Goal: Task Accomplishment & Management: Use online tool/utility

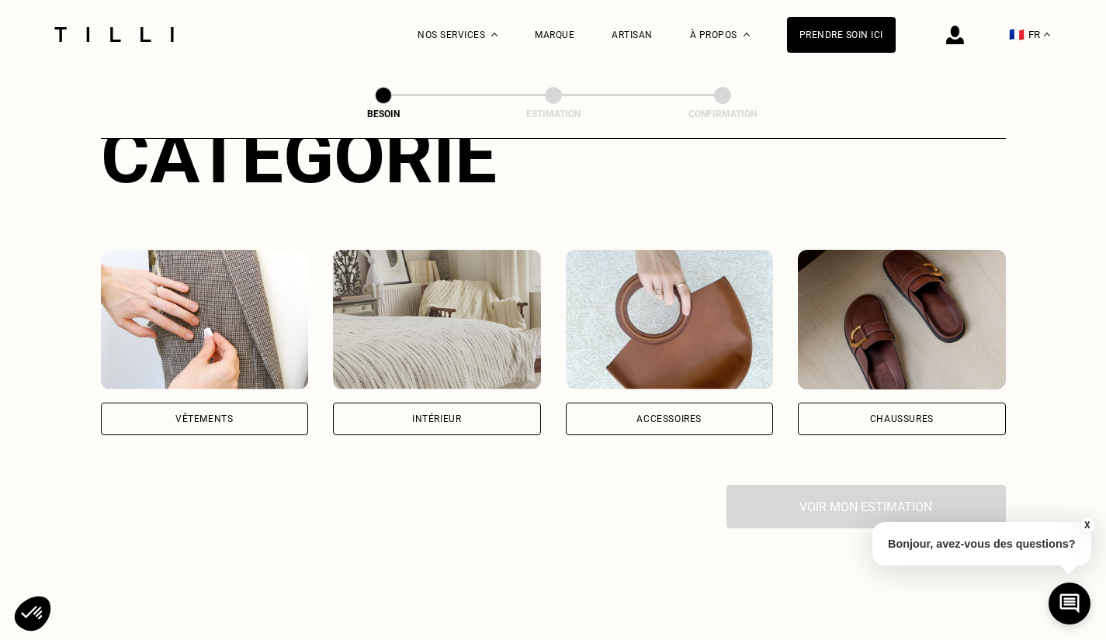
scroll to position [213, 0]
click at [210, 402] on div "Vêtements" at bounding box center [205, 418] width 208 height 33
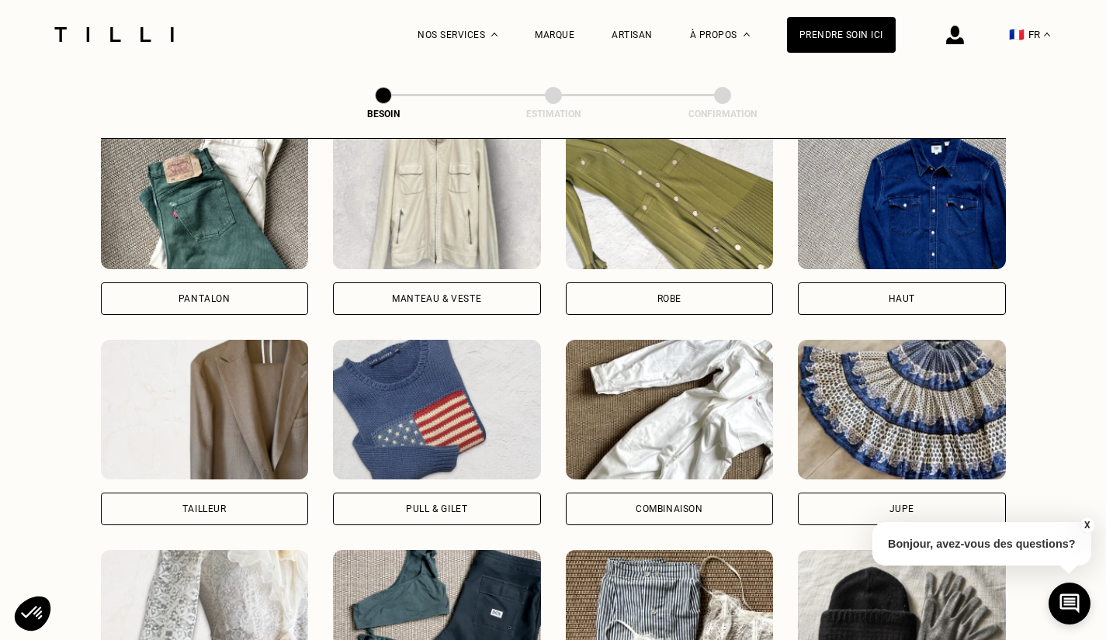
scroll to position [755, 0]
click at [414, 293] on div "Manteau & Veste" at bounding box center [436, 297] width 89 height 9
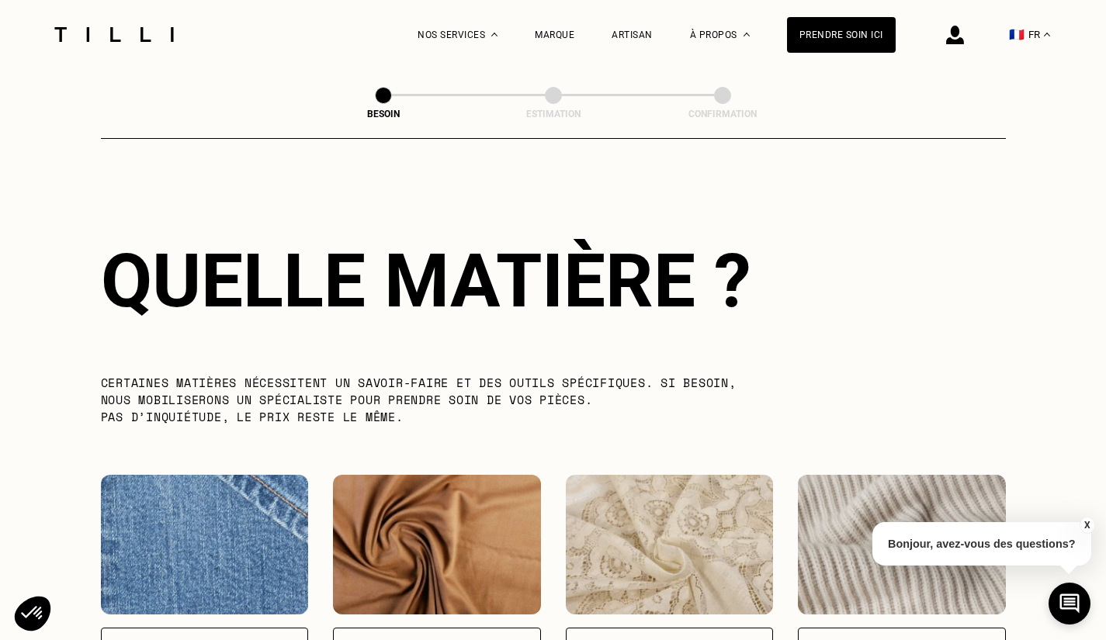
scroll to position [1672, 0]
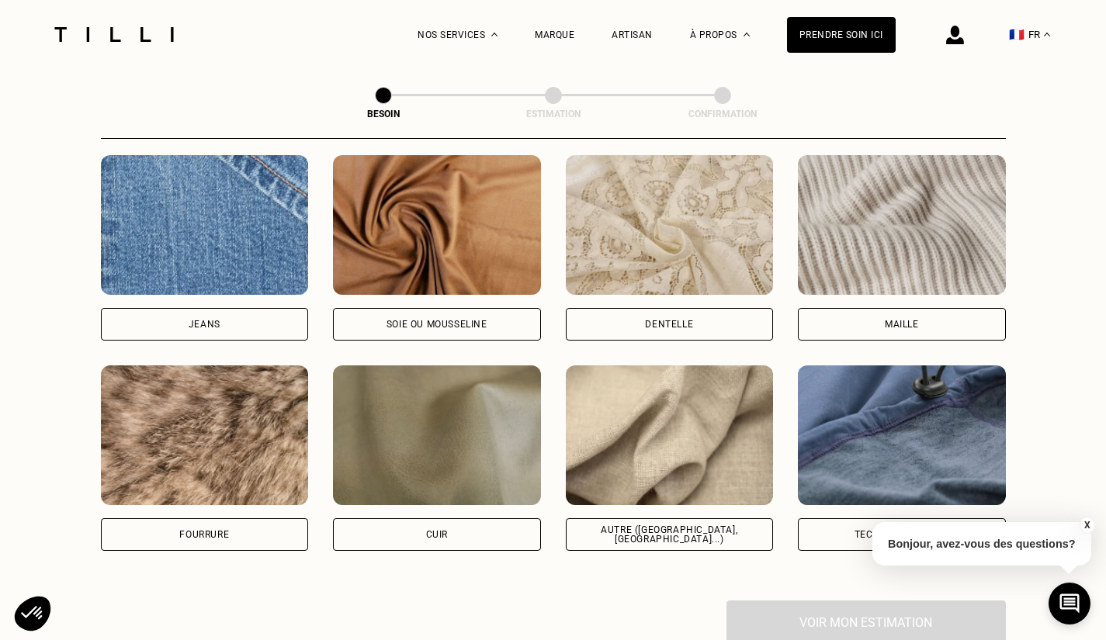
click at [449, 519] on div "Cuir" at bounding box center [437, 534] width 208 height 33
select select "FR"
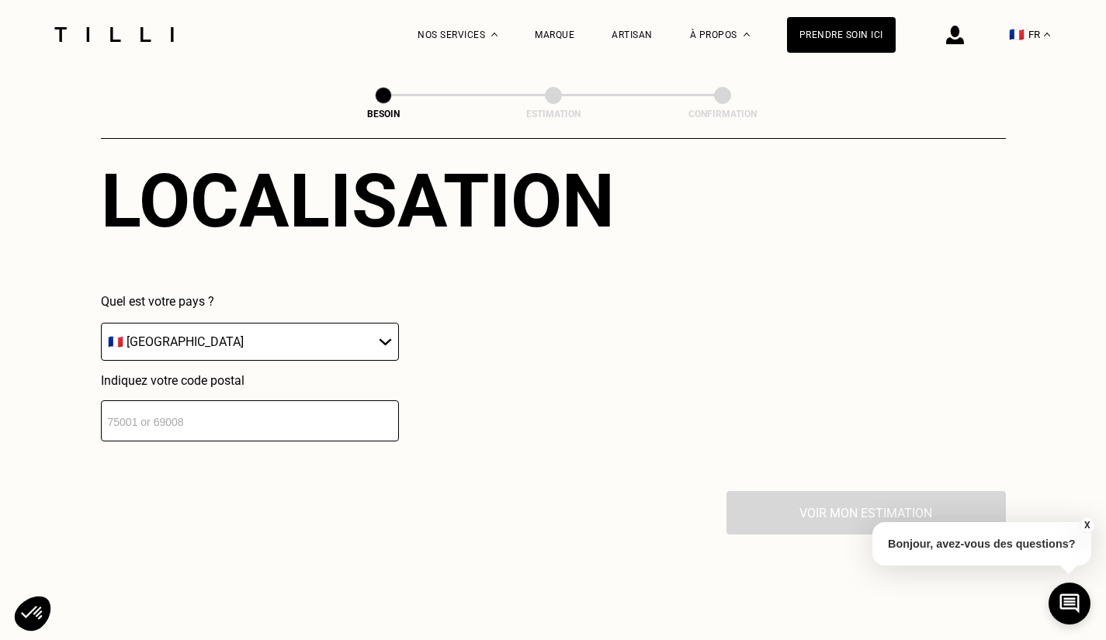
scroll to position [2165, 0]
click at [262, 407] on input "number" at bounding box center [250, 420] width 298 height 41
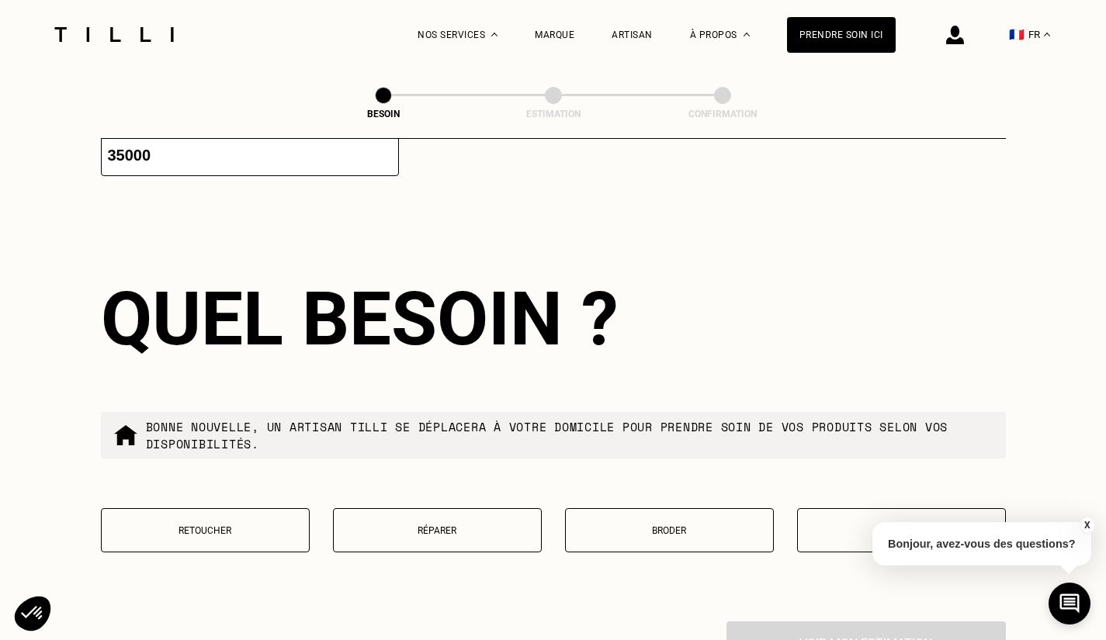
scroll to position [2473, 0]
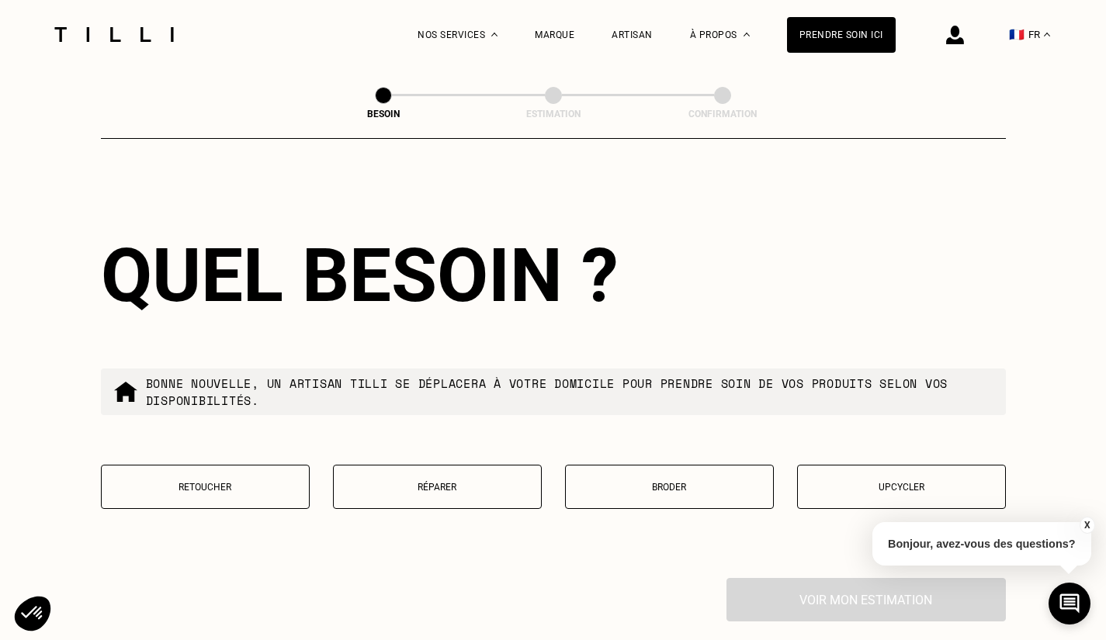
type input "35000"
click at [414, 482] on p "Réparer" at bounding box center [437, 487] width 192 height 11
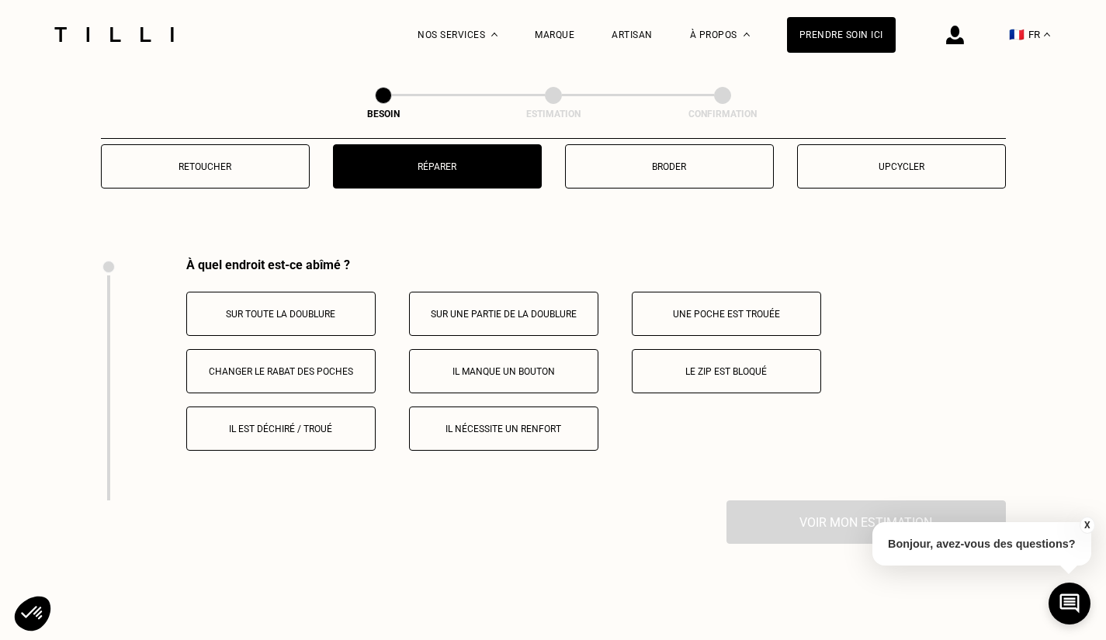
scroll to position [2872, 0]
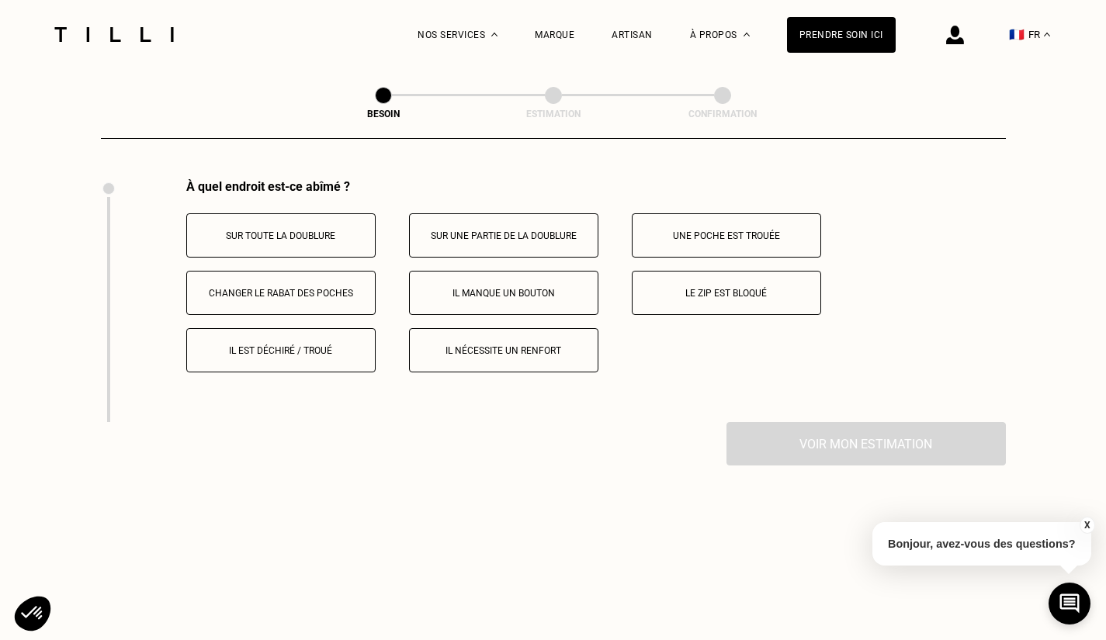
click at [355, 348] on p "Il est déchiré / troué" at bounding box center [281, 350] width 172 height 11
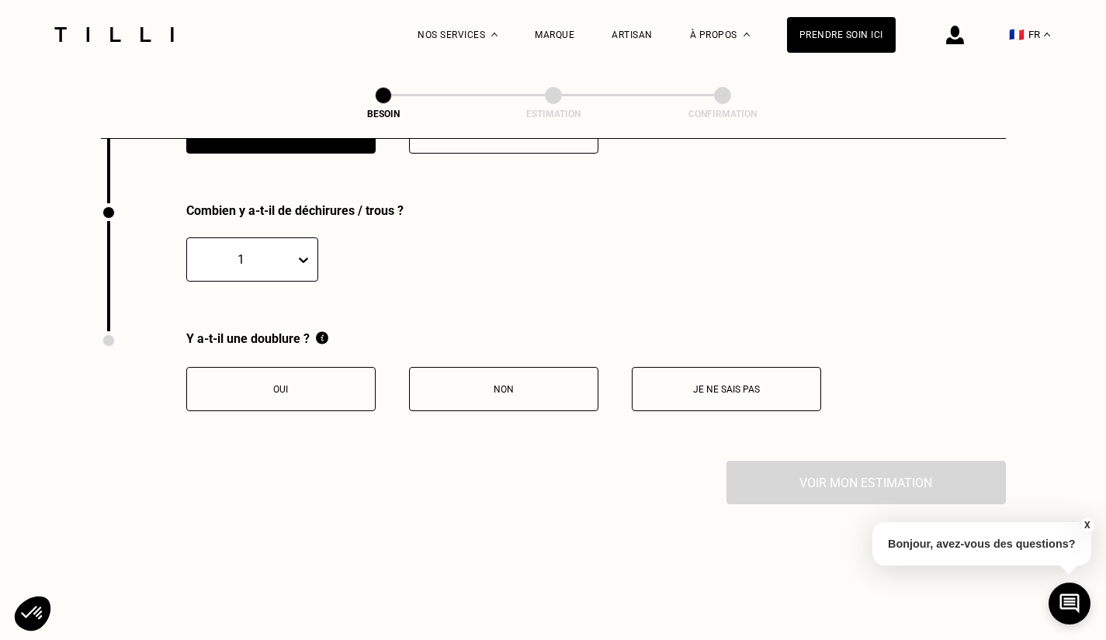
scroll to position [3206, 0]
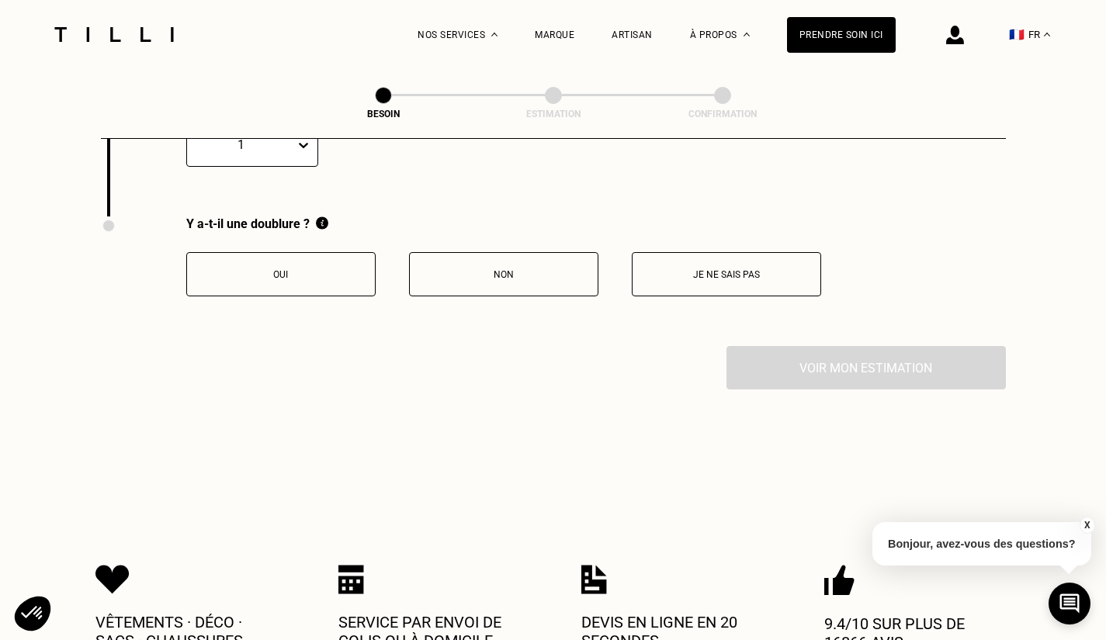
click at [301, 269] on p "Oui" at bounding box center [281, 274] width 172 height 11
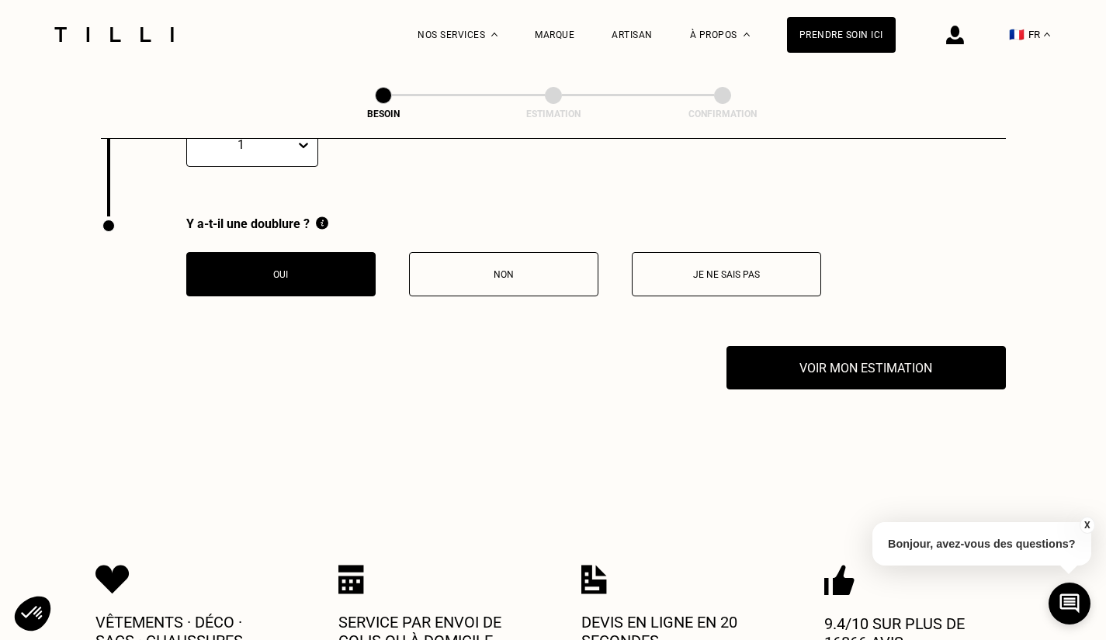
click at [863, 369] on button "Voir mon estimation" at bounding box center [865, 367] width 279 height 43
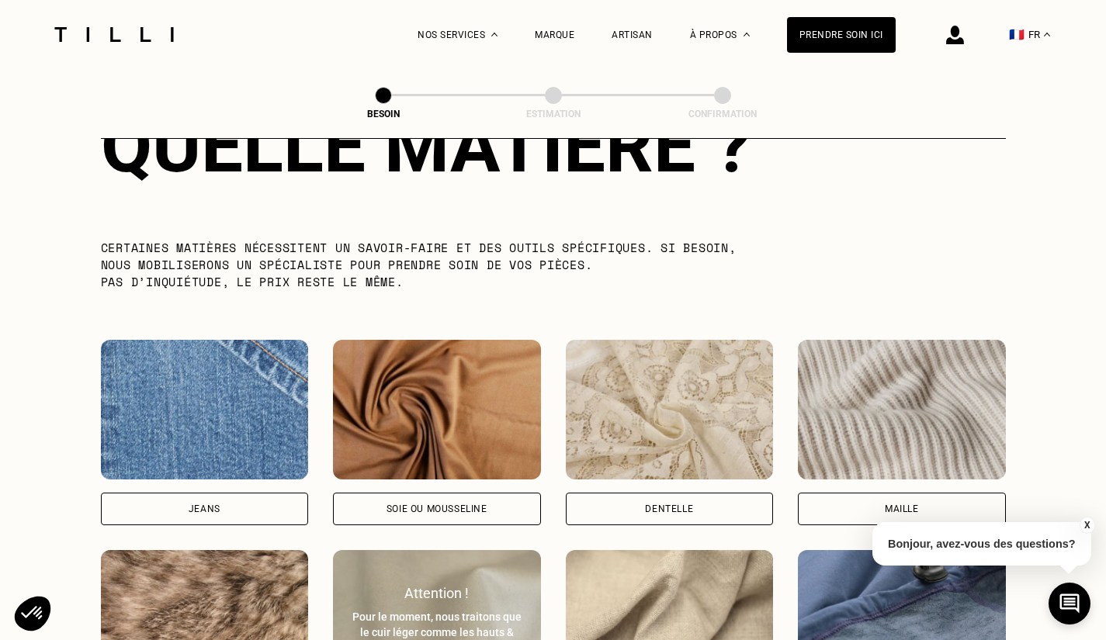
scroll to position [1467, 0]
